Goal: Task Accomplishment & Management: Use online tool/utility

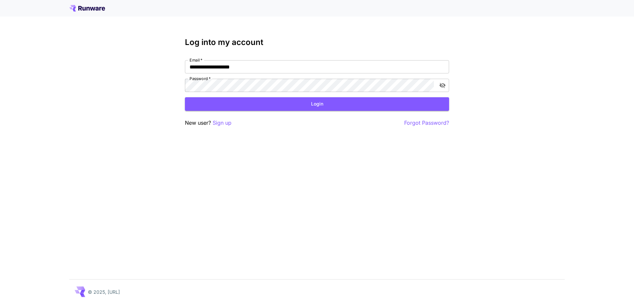
click at [232, 100] on button "Login" at bounding box center [317, 104] width 264 height 14
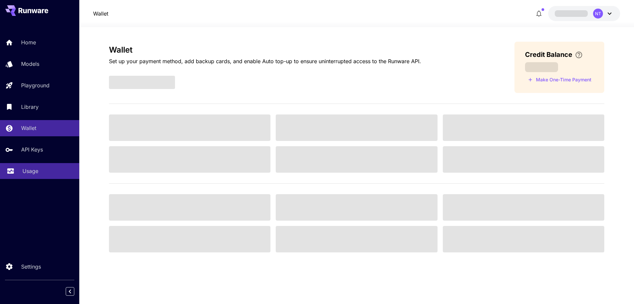
click at [26, 172] on p "Usage" at bounding box center [30, 171] width 16 height 8
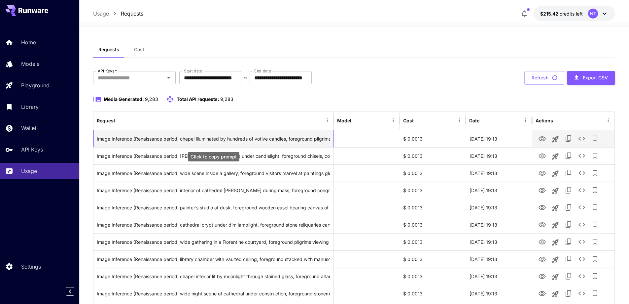
click at [136, 140] on div "Image Inference (Renaissance period, chapel illuminated by hundreds of votive c…" at bounding box center [214, 138] width 234 height 17
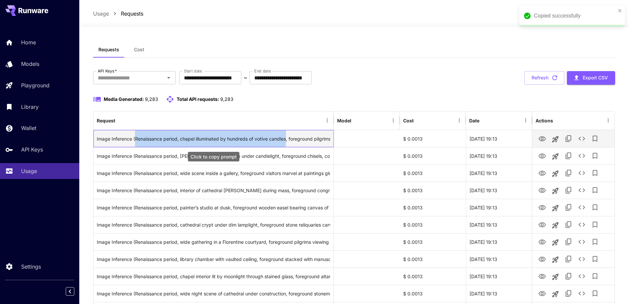
drag, startPoint x: 134, startPoint y: 137, endPoint x: 288, endPoint y: 137, distance: 153.3
click at [288, 137] on div "Image Inference (Renaissance period, chapel illuminated by hundreds of votive c…" at bounding box center [214, 138] width 234 height 17
copy div "Renaissance period, chapel illuminated by hundreds of votive candles"
